Goal: Task Accomplishment & Management: Manage account settings

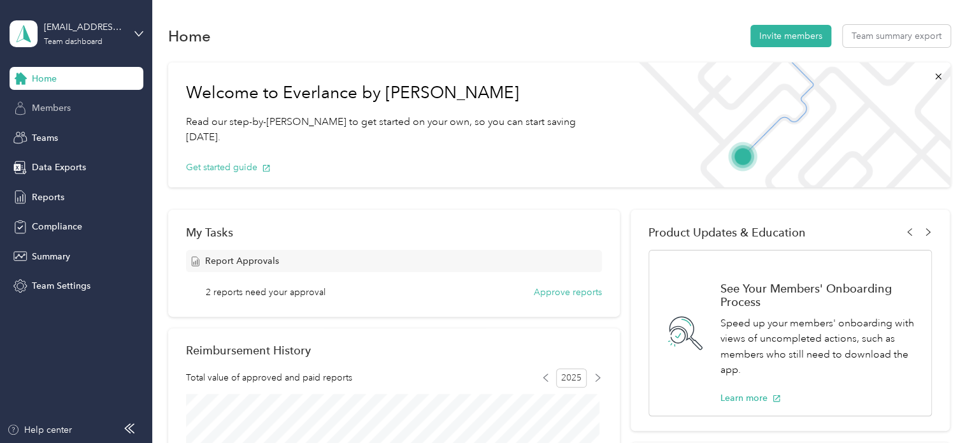
click at [36, 112] on span "Members" at bounding box center [51, 107] width 39 height 13
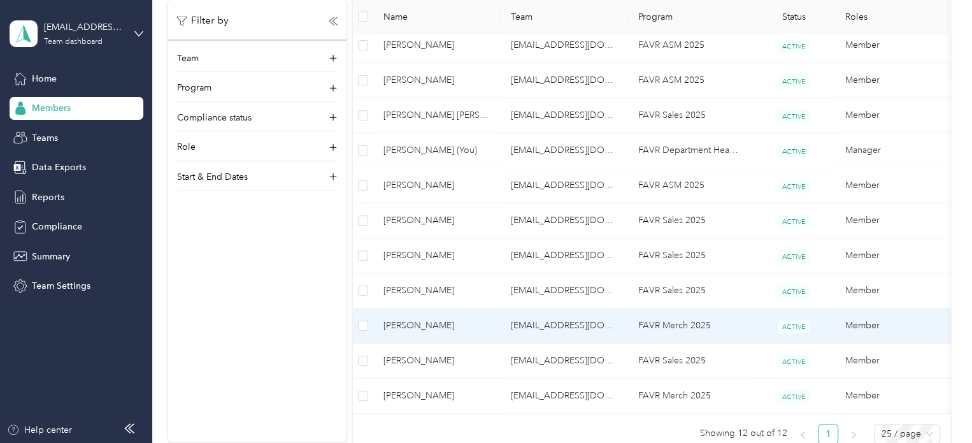
scroll to position [382, 0]
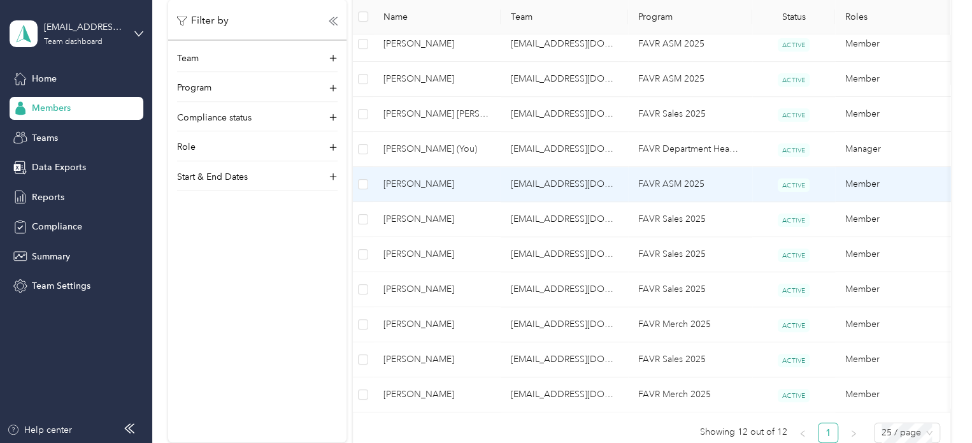
click at [408, 184] on span "[PERSON_NAME]" at bounding box center [437, 184] width 107 height 14
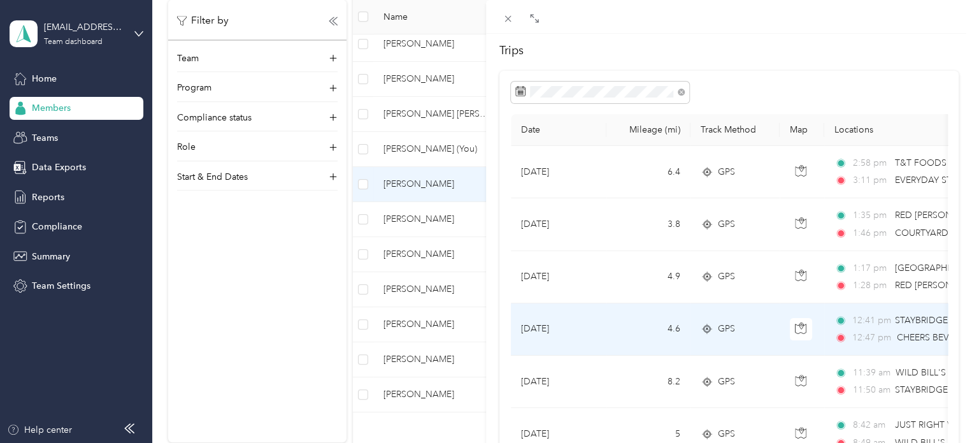
scroll to position [127, 0]
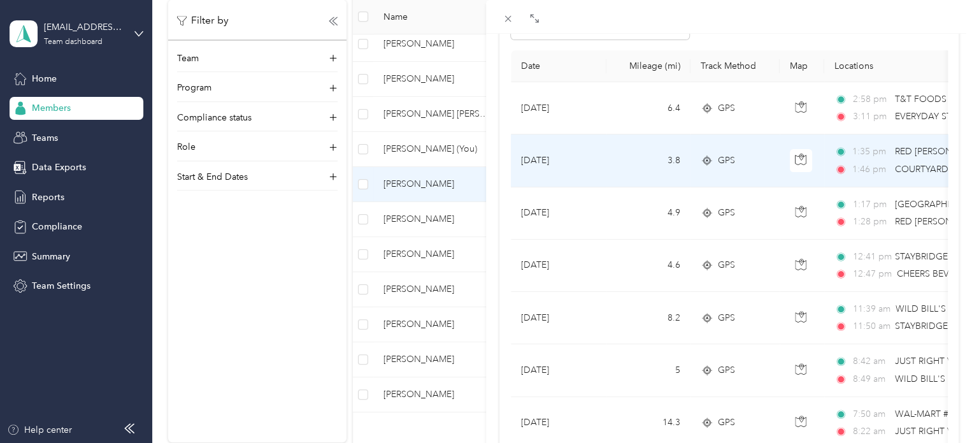
click at [895, 178] on td "1:35 pm RED [PERSON_NAME] AMERICA'S GOURM ([STREET_ADDRESS][PERSON_NAME]) 1:46 …" at bounding box center [971, 160] width 293 height 52
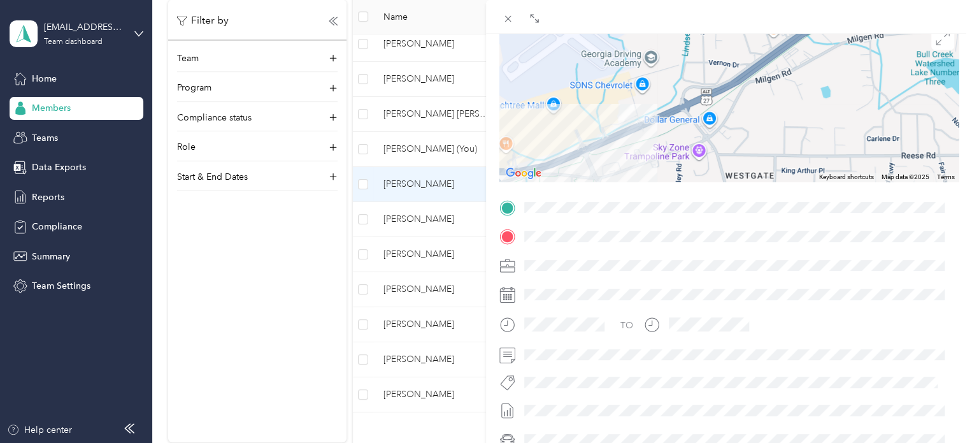
drag, startPoint x: 729, startPoint y: 129, endPoint x: 758, endPoint y: 82, distance: 55.7
click at [758, 82] on div at bounding box center [729, 101] width 459 height 159
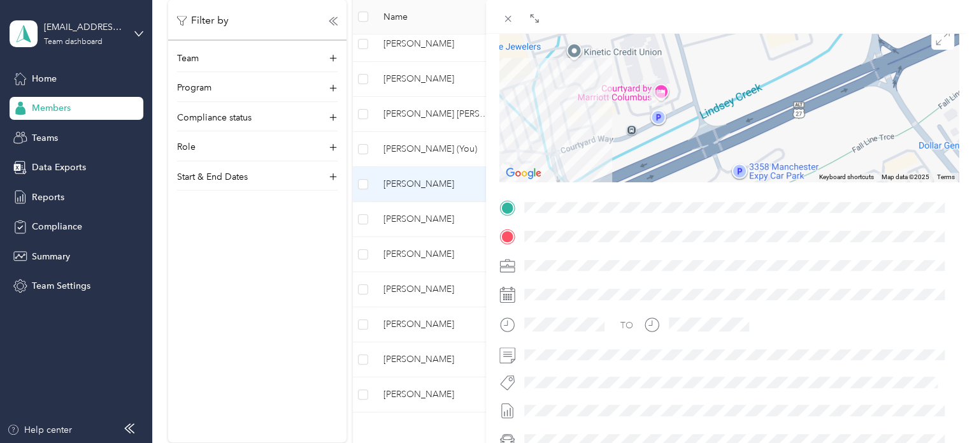
drag, startPoint x: 649, startPoint y: 99, endPoint x: 734, endPoint y: 78, distance: 88.1
click at [734, 78] on div at bounding box center [729, 101] width 459 height 159
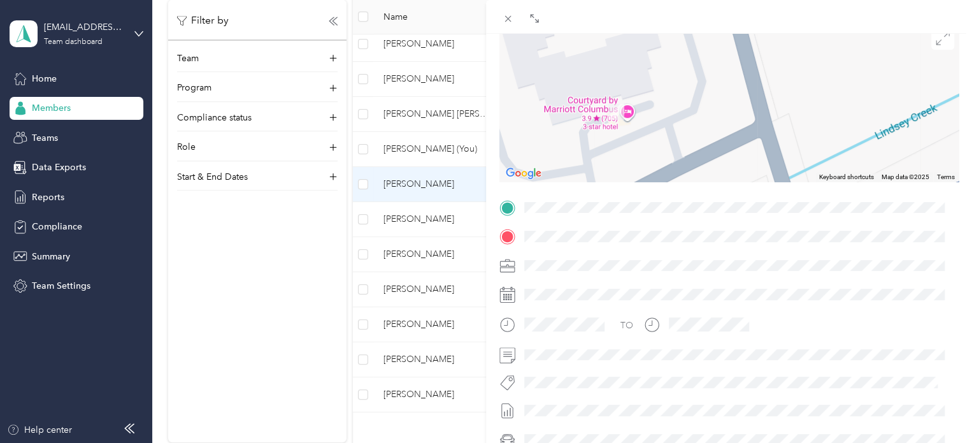
drag, startPoint x: 691, startPoint y: 113, endPoint x: 705, endPoint y: 164, distance: 53.5
click at [704, 170] on div at bounding box center [729, 101] width 459 height 159
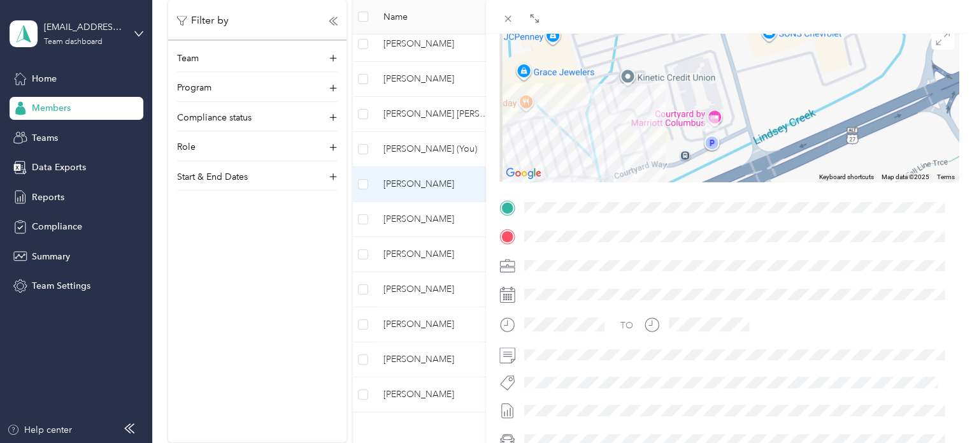
drag, startPoint x: 617, startPoint y: 153, endPoint x: 674, endPoint y: 155, distance: 56.7
click at [674, 155] on div at bounding box center [729, 101] width 459 height 159
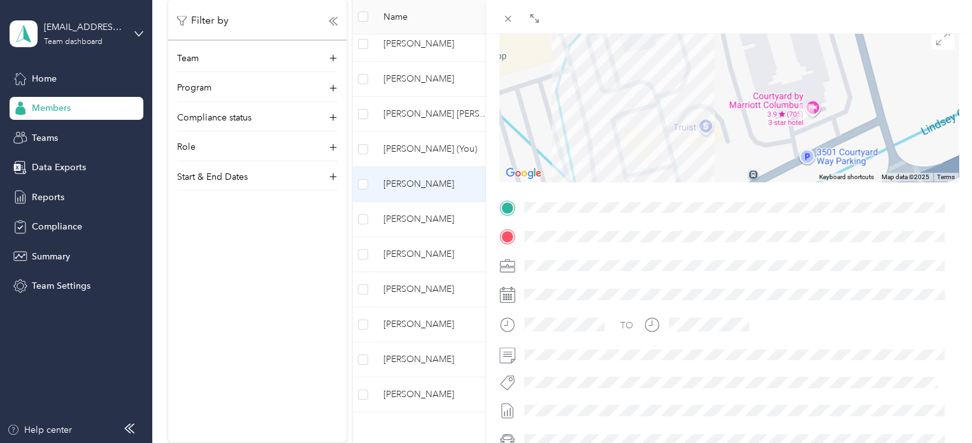
drag, startPoint x: 677, startPoint y: 141, endPoint x: 691, endPoint y: 75, distance: 68.2
click at [691, 75] on div at bounding box center [729, 101] width 459 height 159
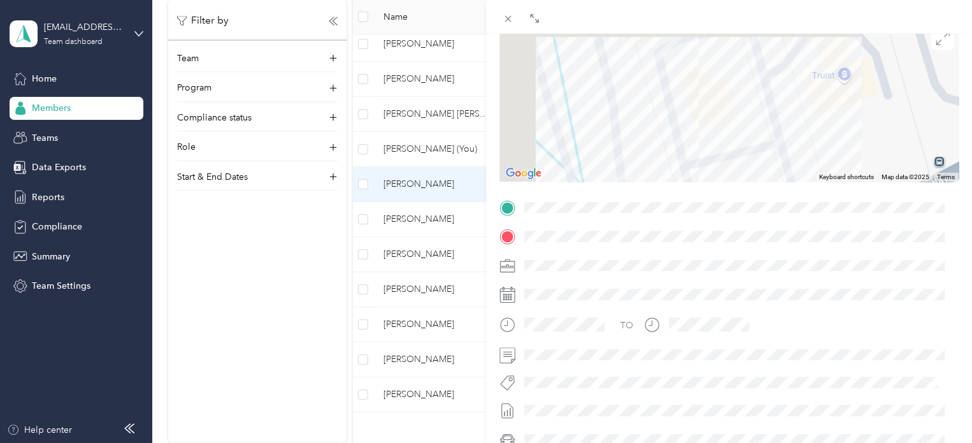
drag, startPoint x: 737, startPoint y: 134, endPoint x: 761, endPoint y: 147, distance: 27.1
click at [761, 147] on div at bounding box center [729, 101] width 459 height 159
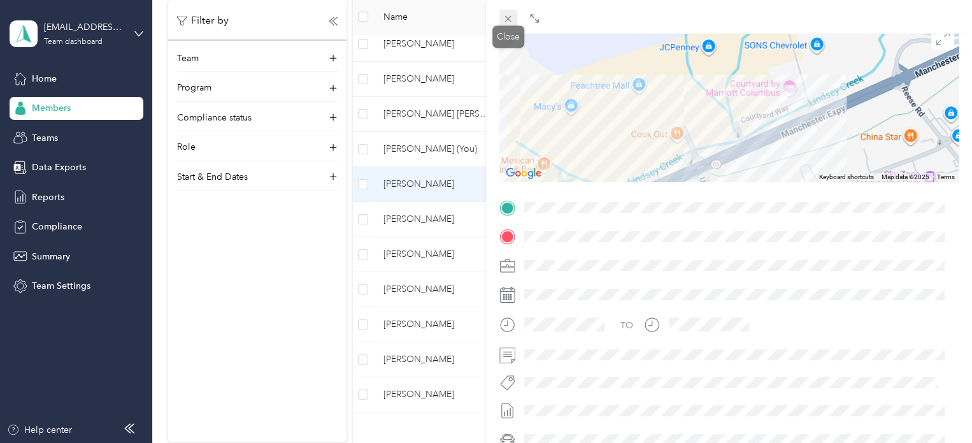
click at [506, 18] on icon at bounding box center [508, 18] width 11 height 11
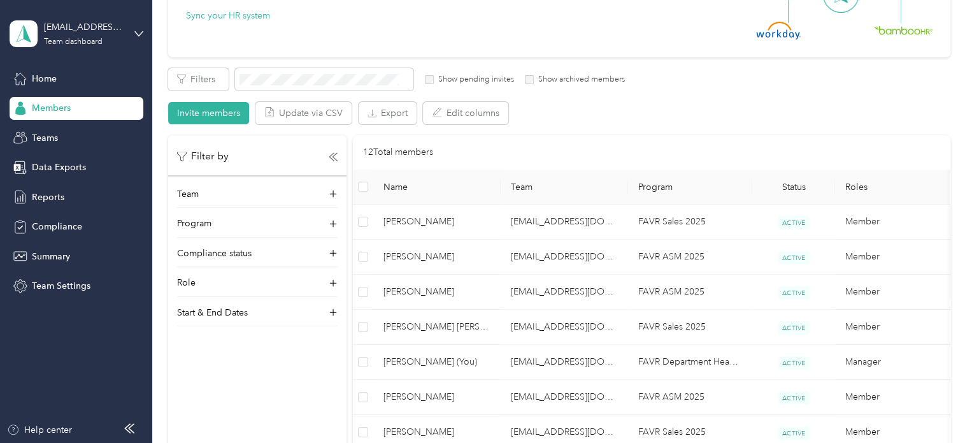
scroll to position [191, 0]
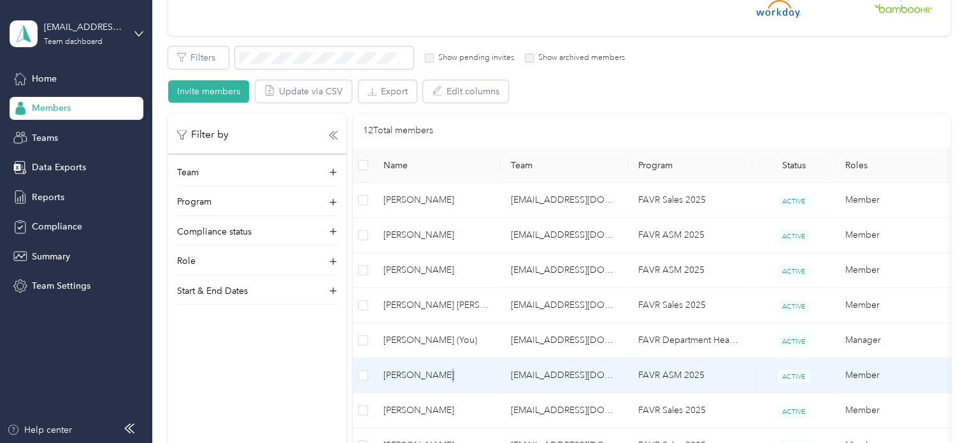
click at [438, 374] on span "[PERSON_NAME]" at bounding box center [437, 375] width 107 height 14
